Goal: Navigation & Orientation: Find specific page/section

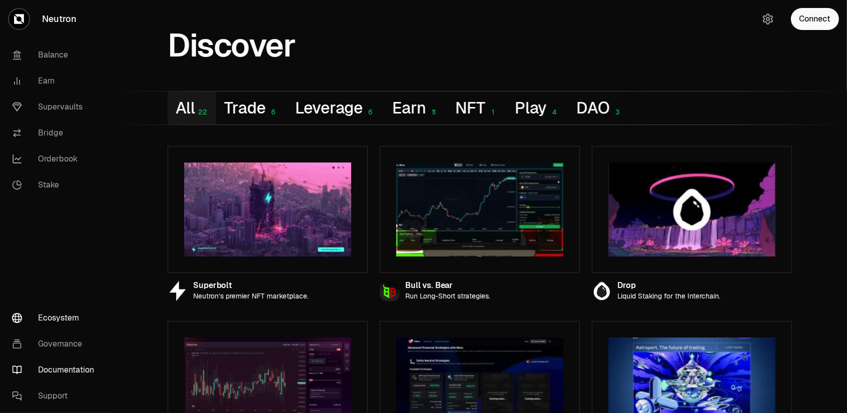
click at [66, 367] on link "Documentation" at bounding box center [56, 370] width 104 height 26
